Goal: Task Accomplishment & Management: Manage account settings

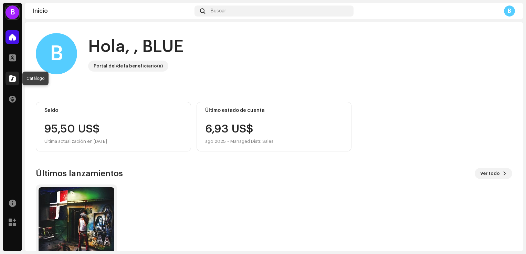
click at [13, 81] on span at bounding box center [12, 79] width 7 height 6
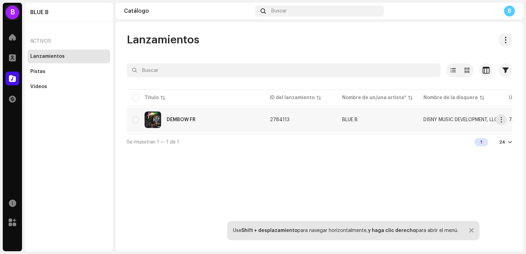
click at [212, 119] on div "DEMBOW FR" at bounding box center [195, 120] width 127 height 17
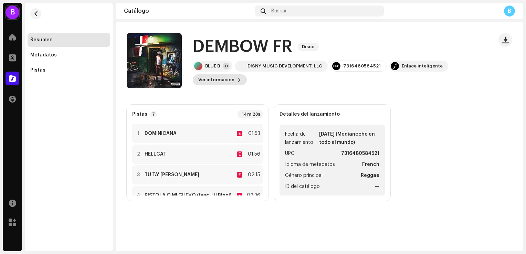
click at [214, 82] on span "Ver información" at bounding box center [216, 80] width 36 height 14
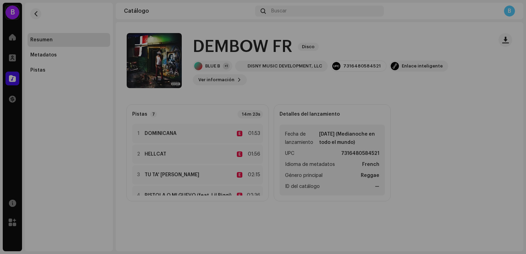
click at [426, 33] on div "DEMBOW FR 2784113 Metadatos Distribución Idioma de metadatos French Título del …" at bounding box center [263, 127] width 526 height 254
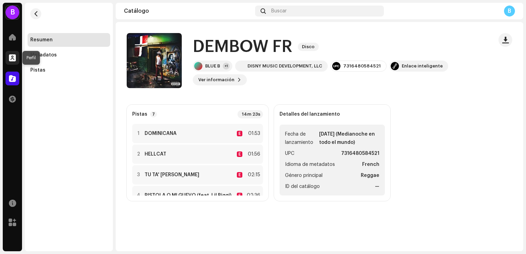
click at [14, 57] on span at bounding box center [12, 58] width 7 height 6
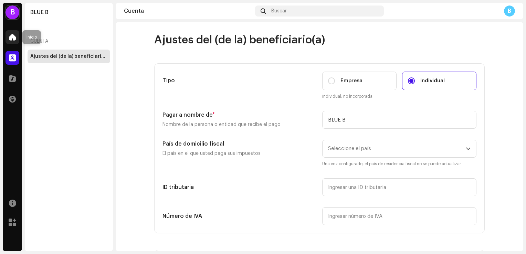
click at [8, 39] on div at bounding box center [13, 37] width 14 height 14
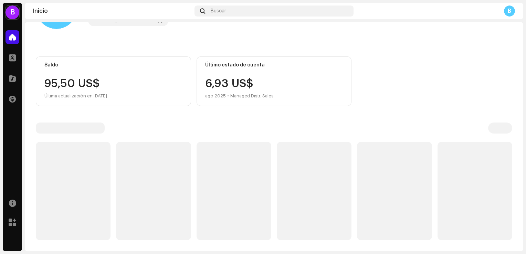
scroll to position [43, 0]
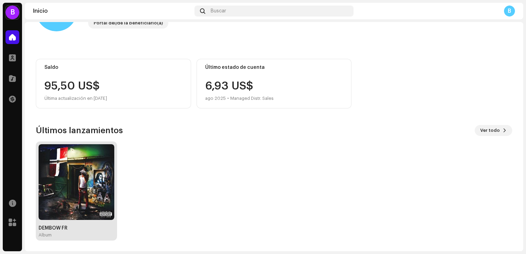
click at [58, 187] on img at bounding box center [77, 182] width 76 height 76
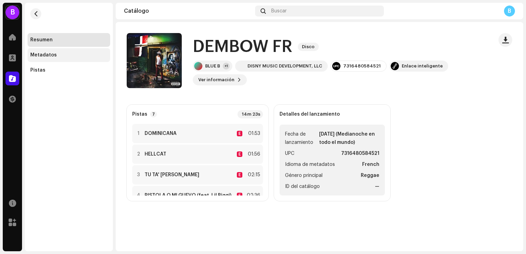
click at [53, 54] on div "Metadatos" at bounding box center [43, 55] width 27 height 6
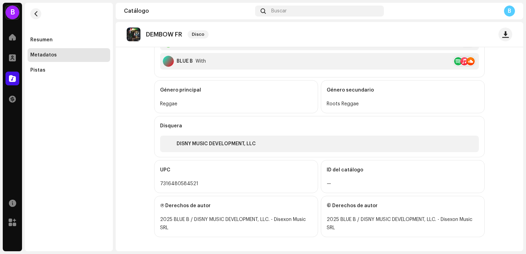
scroll to position [315, 0]
click at [64, 69] on div "Pistas" at bounding box center [68, 71] width 77 height 6
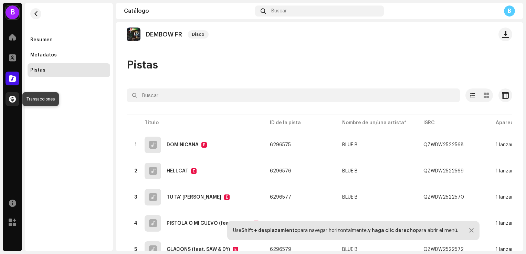
click at [11, 100] on span at bounding box center [12, 99] width 7 height 6
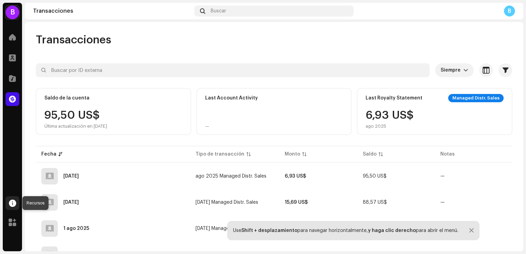
click at [11, 201] on span at bounding box center [12, 203] width 7 height 6
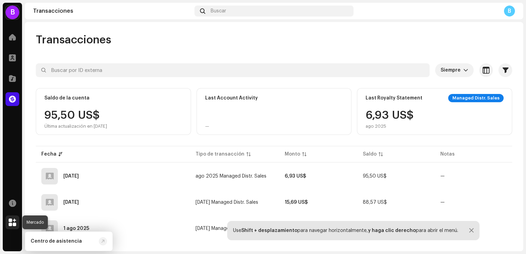
click at [9, 223] on span at bounding box center [13, 223] width 8 height 6
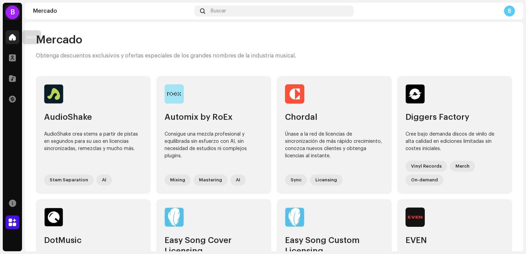
click at [14, 37] on span at bounding box center [12, 37] width 7 height 6
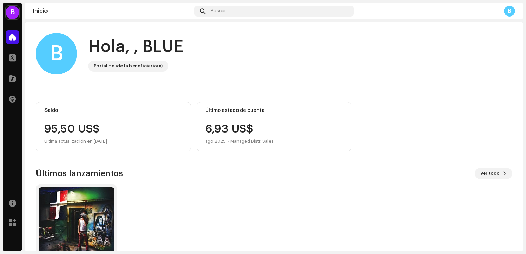
click at [11, 12] on div "B" at bounding box center [13, 13] width 14 height 14
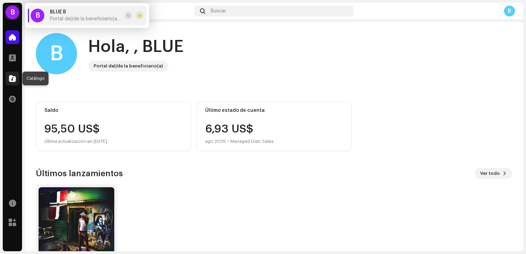
click at [12, 81] on span at bounding box center [12, 79] width 7 height 6
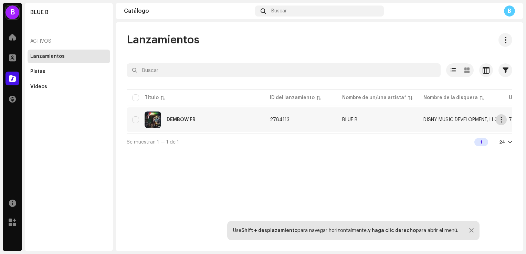
click at [502, 119] on span "button" at bounding box center [501, 120] width 5 height 6
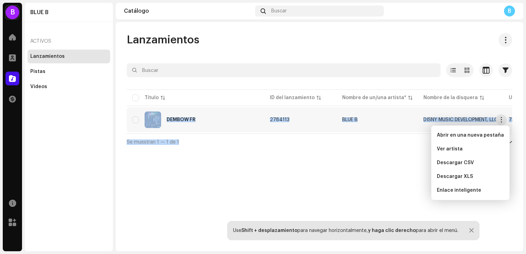
drag, startPoint x: 220, startPoint y: 136, endPoint x: 373, endPoint y: 134, distance: 153.6
click at [373, 134] on div "Seleccionado 0 Opciones Filtros Fecha de lanzamiento Fecha de inicio - Fecha de…" at bounding box center [320, 106] width 386 height 87
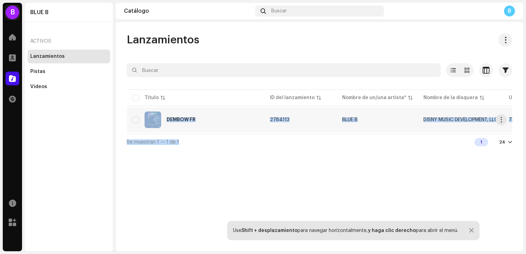
click at [187, 121] on div "DEMBOW FR" at bounding box center [181, 119] width 29 height 5
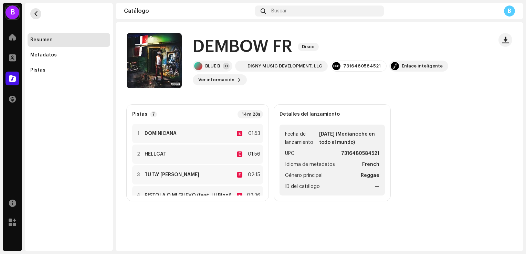
click at [36, 13] on span "button" at bounding box center [35, 14] width 5 height 6
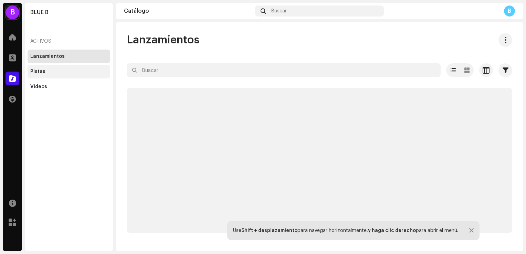
click at [58, 71] on div "Pistas" at bounding box center [68, 72] width 77 height 6
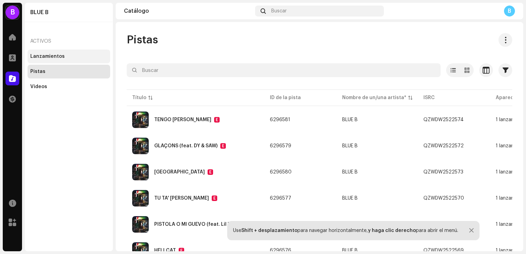
drag, startPoint x: 57, startPoint y: 89, endPoint x: 59, endPoint y: 63, distance: 25.6
click at [57, 88] on div "Videos" at bounding box center [68, 87] width 77 height 6
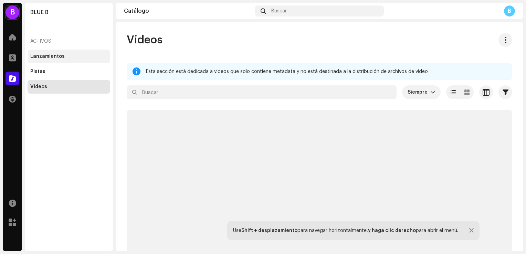
click at [60, 57] on div "Lanzamientos" at bounding box center [47, 57] width 34 height 6
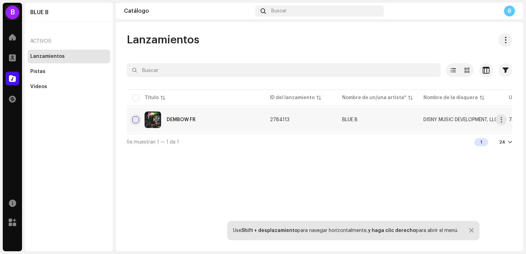
click at [138, 120] on input "checkbox" at bounding box center [135, 119] width 7 height 7
checkbox input "true"
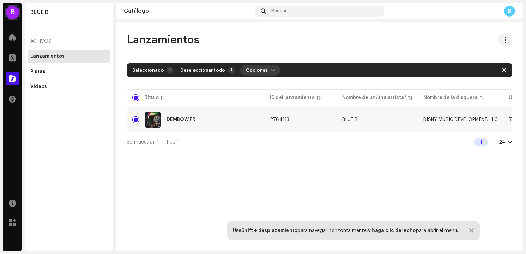
click at [256, 70] on span "Opciones" at bounding box center [257, 70] width 22 height 14
click at [262, 70] on button "Opciones" at bounding box center [260, 70] width 40 height 11
click at [263, 70] on button "Opciones" at bounding box center [260, 70] width 40 height 11
click at [505, 70] on span "button" at bounding box center [504, 71] width 4 height 6
checkbox input "false"
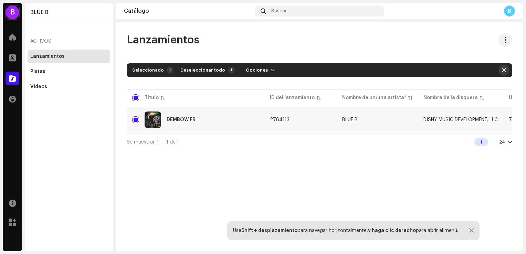
checkbox input "false"
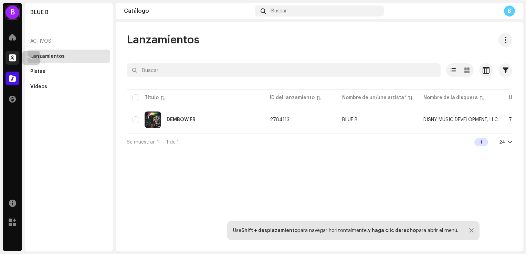
click at [11, 55] on span at bounding box center [12, 58] width 7 height 6
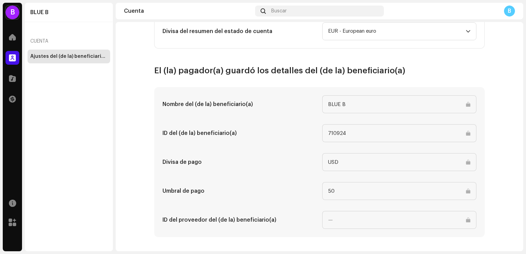
scroll to position [354, 0]
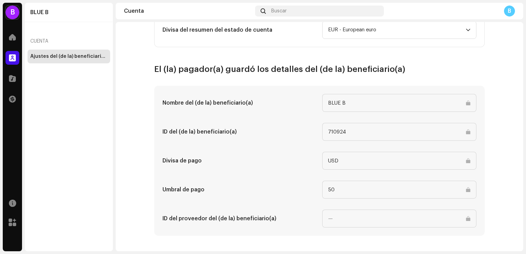
click at [12, 44] on div "Inicio" at bounding box center [12, 37] width 19 height 19
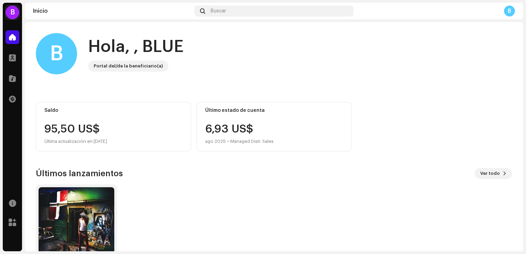
click at [8, 13] on div "B" at bounding box center [13, 13] width 14 height 14
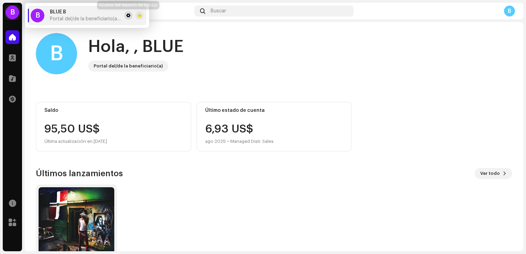
click at [128, 14] on span at bounding box center [128, 16] width 4 height 6
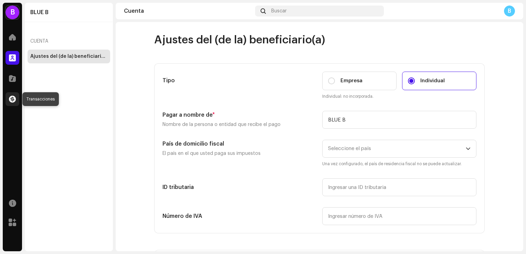
click at [12, 103] on div at bounding box center [13, 99] width 14 height 14
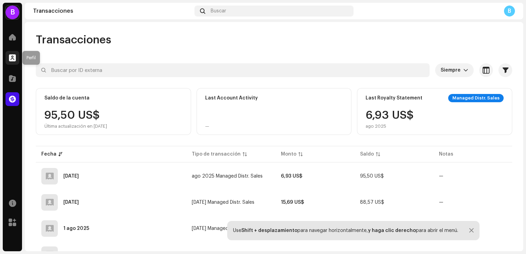
click at [13, 55] on span at bounding box center [12, 58] width 7 height 6
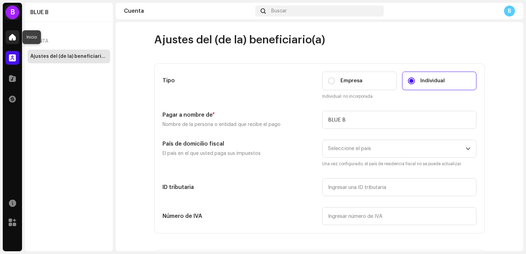
click at [12, 39] on span at bounding box center [12, 37] width 7 height 6
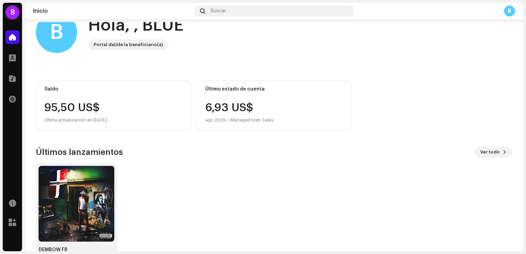
scroll to position [43, 0]
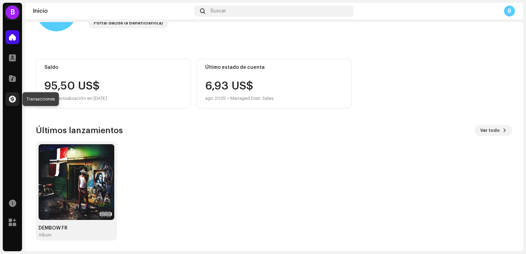
click at [12, 99] on span at bounding box center [12, 99] width 7 height 6
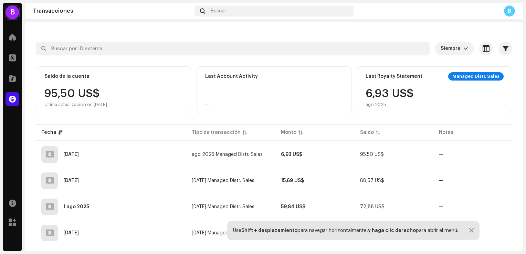
scroll to position [33, 0]
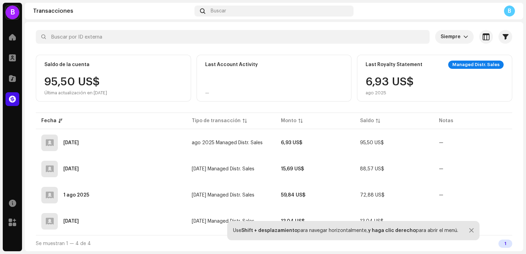
click at [107, 84] on div "95,50 US$ Última actualización en [DATE]" at bounding box center [75, 85] width 63 height 19
click at [74, 83] on div "95,50 US$ Última actualización en [DATE]" at bounding box center [75, 85] width 63 height 19
click at [74, 64] on div "Saldo de la cuenta" at bounding box center [66, 65] width 45 height 6
click at [60, 63] on div "Saldo de la cuenta" at bounding box center [66, 65] width 45 height 6
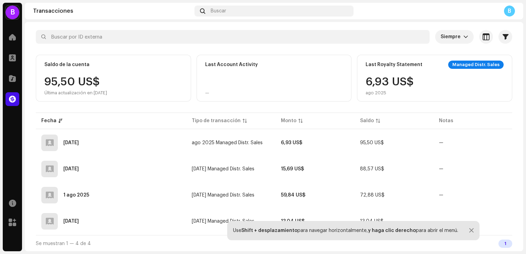
click at [70, 96] on div "Saldo de la cuenta 95,50 US$ Última actualización en [DATE]" at bounding box center [113, 78] width 155 height 47
click at [15, 56] on span at bounding box center [12, 58] width 7 height 6
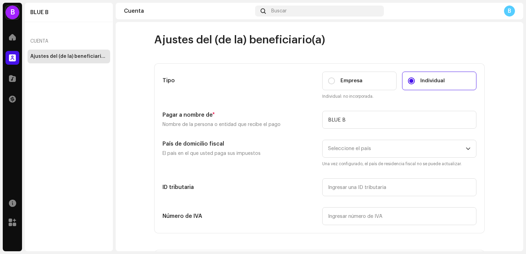
scroll to position [34, 0]
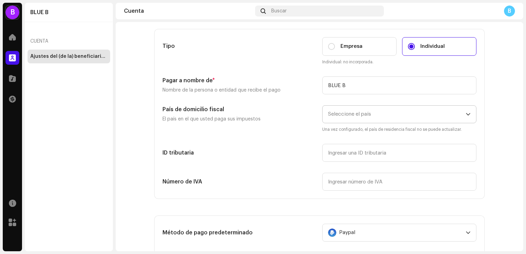
click at [369, 115] on span "Seleccione el país" at bounding box center [349, 114] width 43 height 5
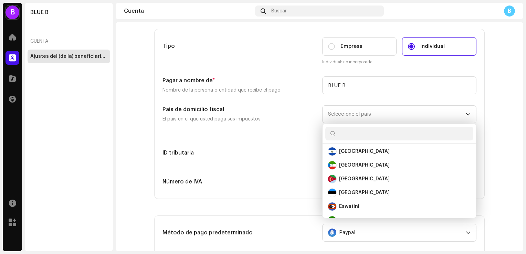
scroll to position [1033, 0]
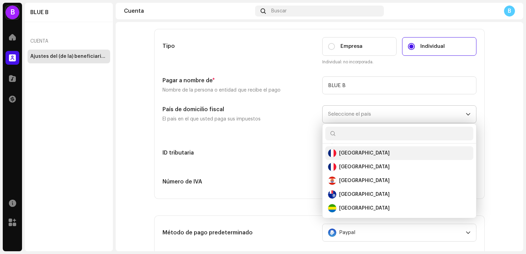
click at [358, 154] on div "[GEOGRAPHIC_DATA]" at bounding box center [399, 153] width 143 height 8
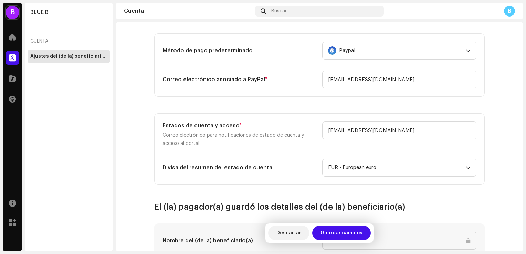
scroll to position [148, 0]
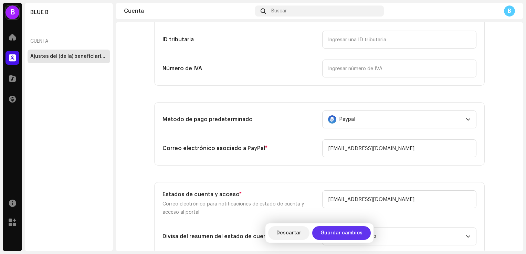
click at [347, 234] on span "Guardar cambios" at bounding box center [342, 233] width 42 height 14
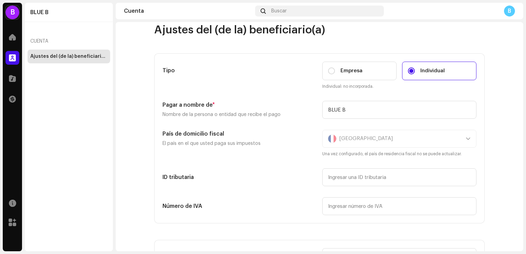
scroll to position [0, 0]
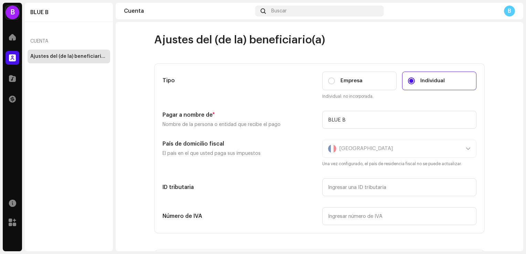
click at [506, 13] on div "B" at bounding box center [509, 11] width 11 height 11
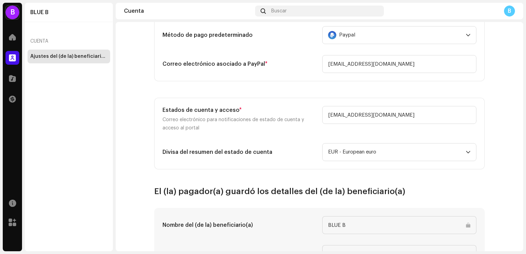
scroll to position [310, 0]
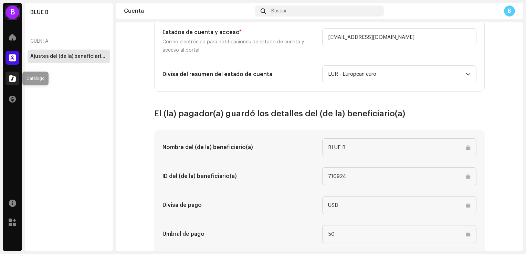
click at [15, 80] on span at bounding box center [12, 79] width 7 height 6
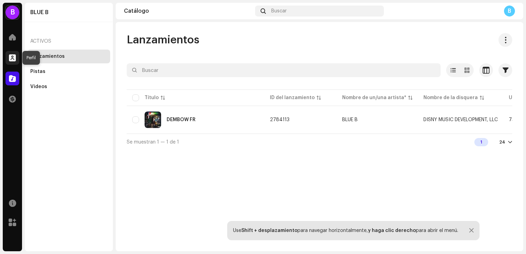
click at [12, 60] on span at bounding box center [12, 58] width 7 height 6
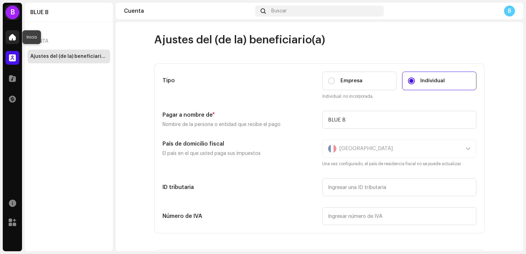
click at [17, 38] on div at bounding box center [13, 37] width 14 height 14
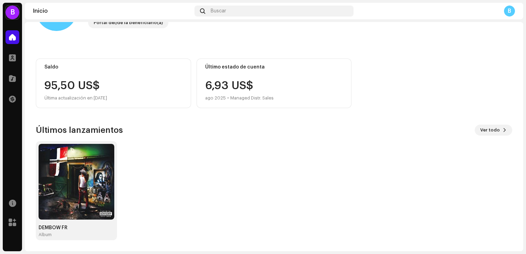
scroll to position [43, 0]
click at [11, 14] on div "B" at bounding box center [13, 13] width 14 height 14
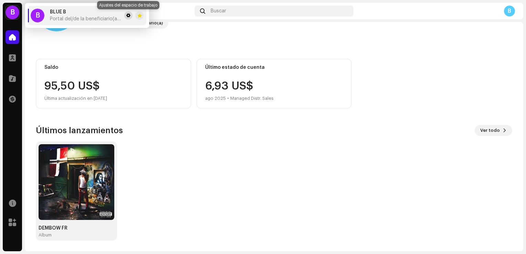
click at [128, 17] on span at bounding box center [128, 16] width 4 height 6
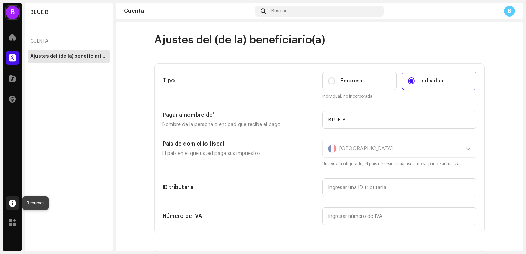
click at [8, 204] on div at bounding box center [13, 203] width 14 height 14
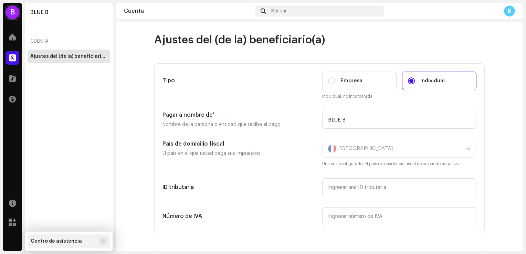
click at [102, 242] on div at bounding box center [102, 242] width 3 height 6
